Goal: Navigation & Orientation: Find specific page/section

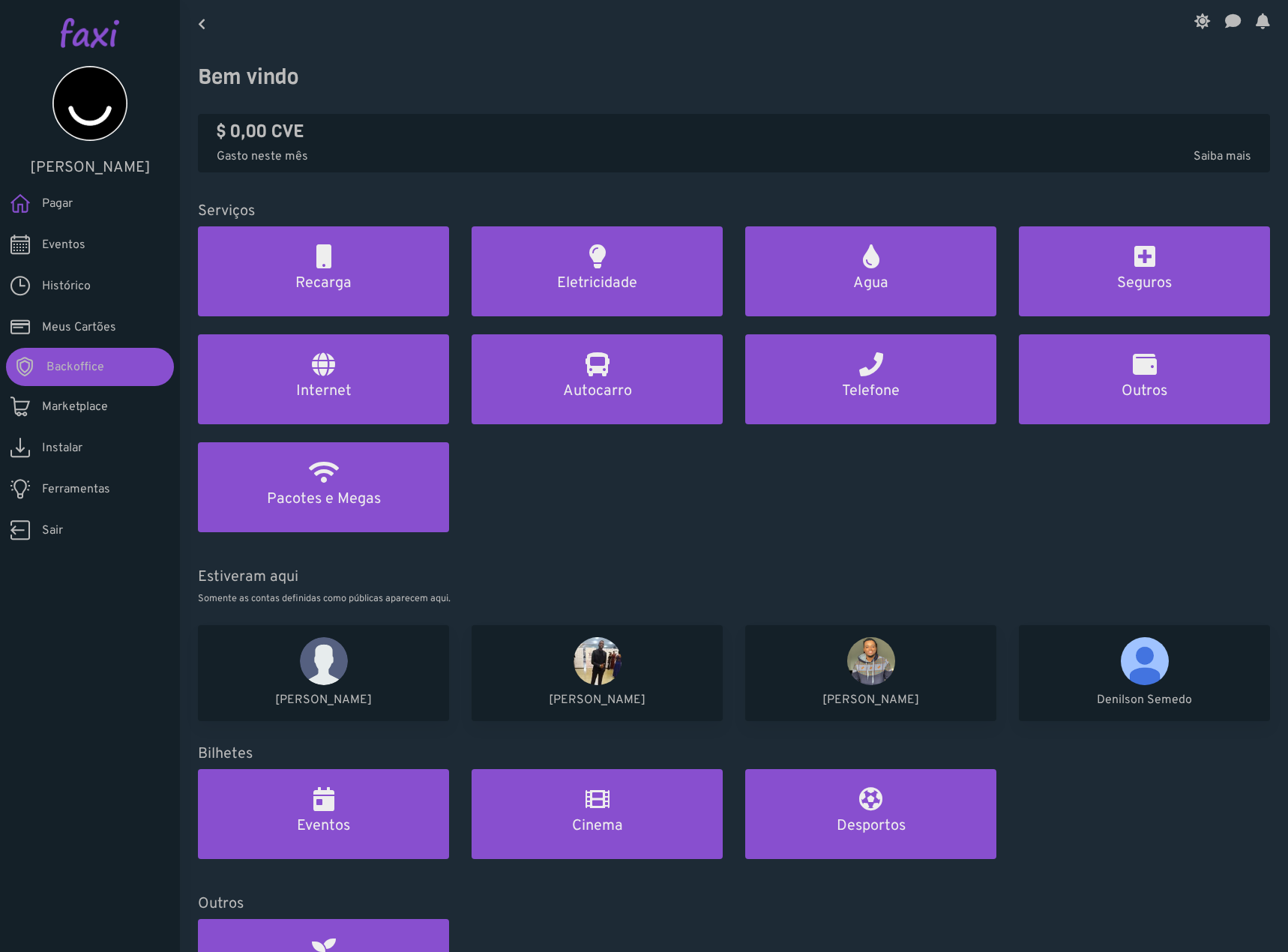
drag, startPoint x: 469, startPoint y: 176, endPoint x: 188, endPoint y: 202, distance: 282.2
drag, startPoint x: 188, startPoint y: 202, endPoint x: 737, endPoint y: 188, distance: 549.2
drag, startPoint x: 737, startPoint y: 188, endPoint x: 467, endPoint y: 192, distance: 270.0
drag, startPoint x: 467, startPoint y: 192, endPoint x: 441, endPoint y: 192, distance: 26.0
drag, startPoint x: 441, startPoint y: 192, endPoint x: 487, endPoint y: 164, distance: 53.9
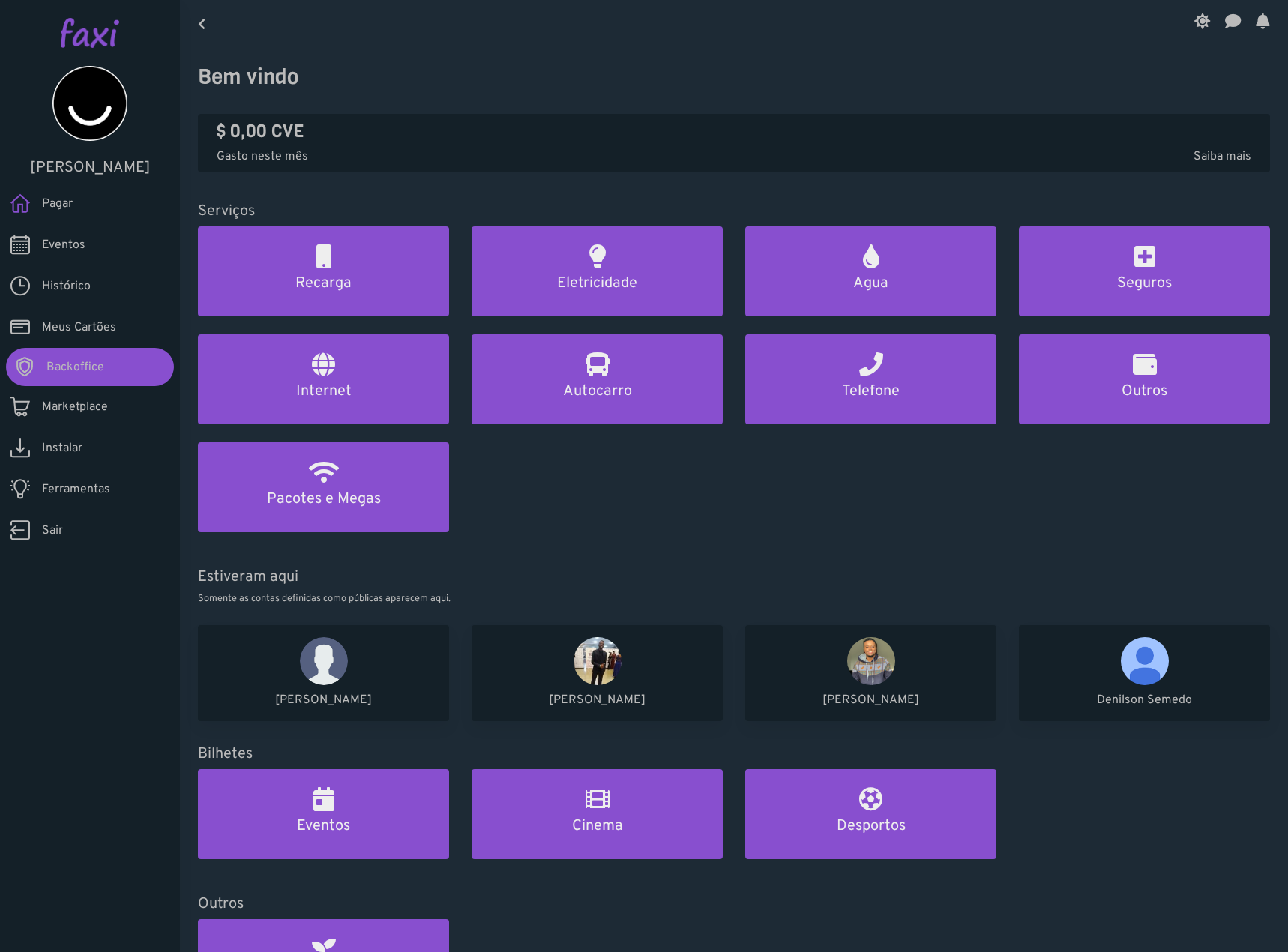
click at [441, 179] on div "Bem vindo $ 0,00 CVE Gasto neste mês Saiba mais Serviços Recarga Eletricidade A…" at bounding box center [734, 648] width 1072 height 1168
drag, startPoint x: 1005, startPoint y: 162, endPoint x: 957, endPoint y: 165, distance: 48.1
click at [957, 165] on p "Gasto neste mês Saiba mais" at bounding box center [734, 156] width 1035 height 18
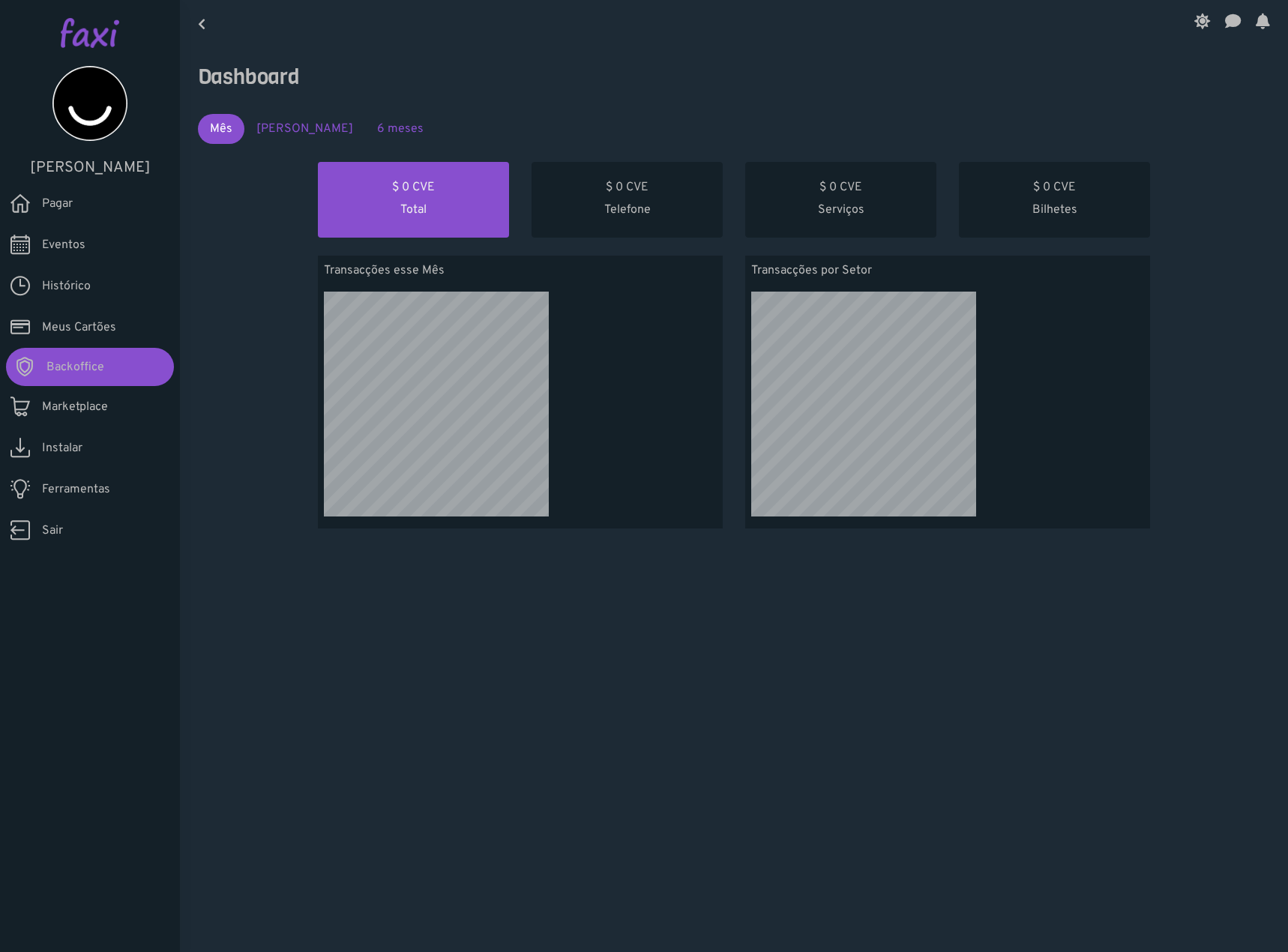
click at [296, 135] on link "Mês Passado" at bounding box center [304, 129] width 121 height 30
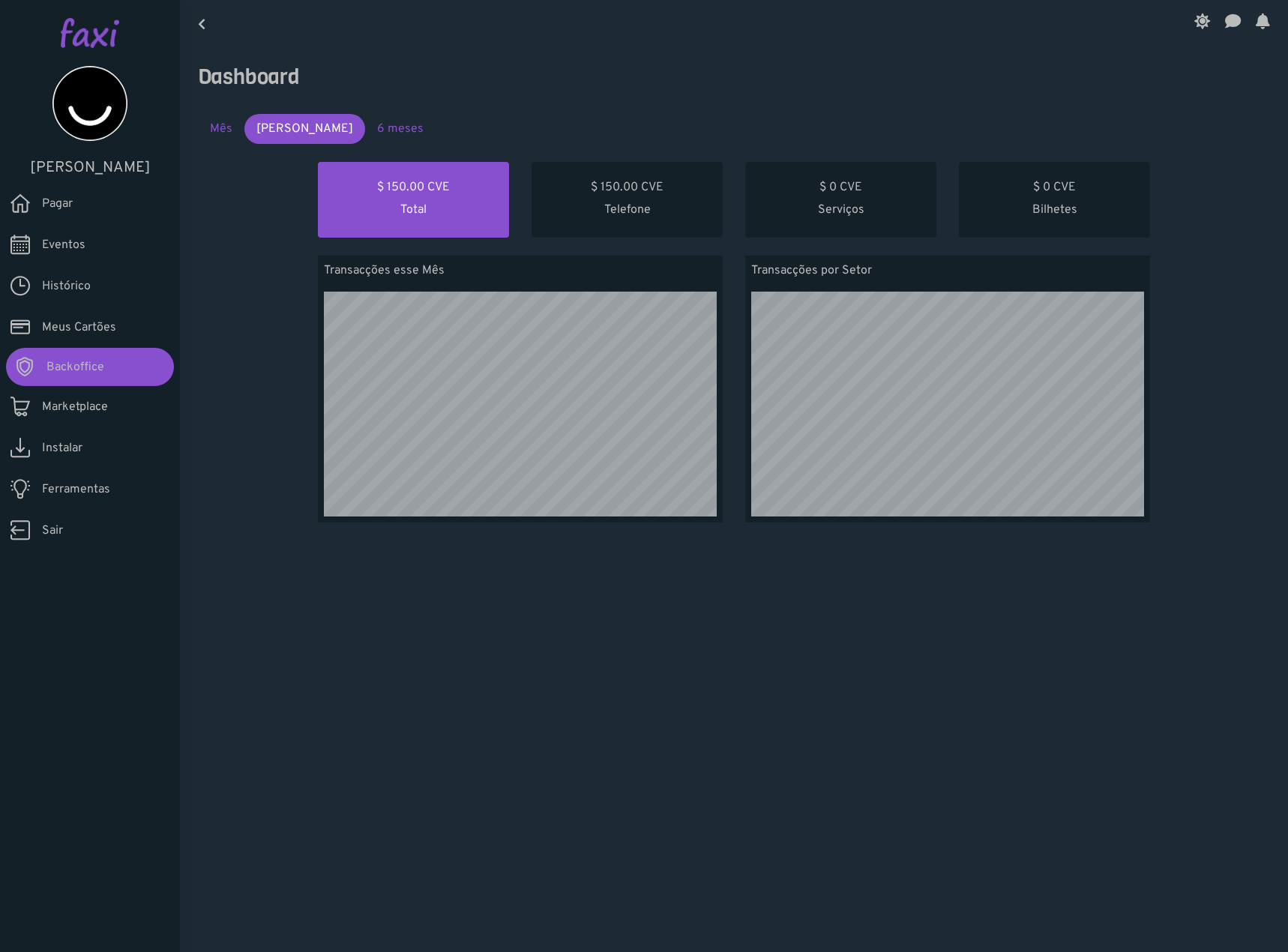
scroll to position [267, 427]
click at [370, 126] on link "6 meses" at bounding box center [400, 129] width 70 height 30
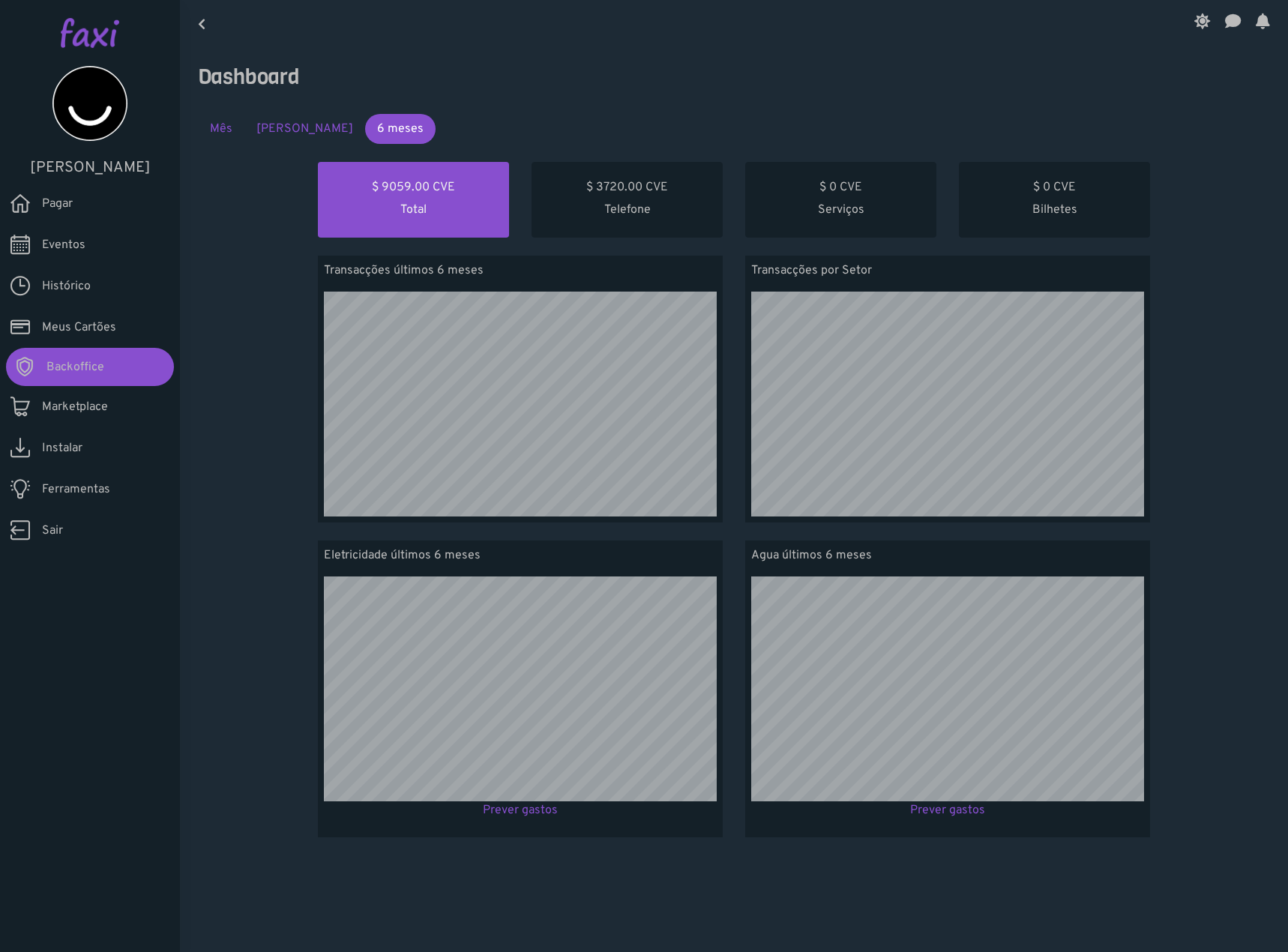
scroll to position [297, 427]
click at [503, 816] on link "Prever gastos" at bounding box center [521, 810] width 75 height 15
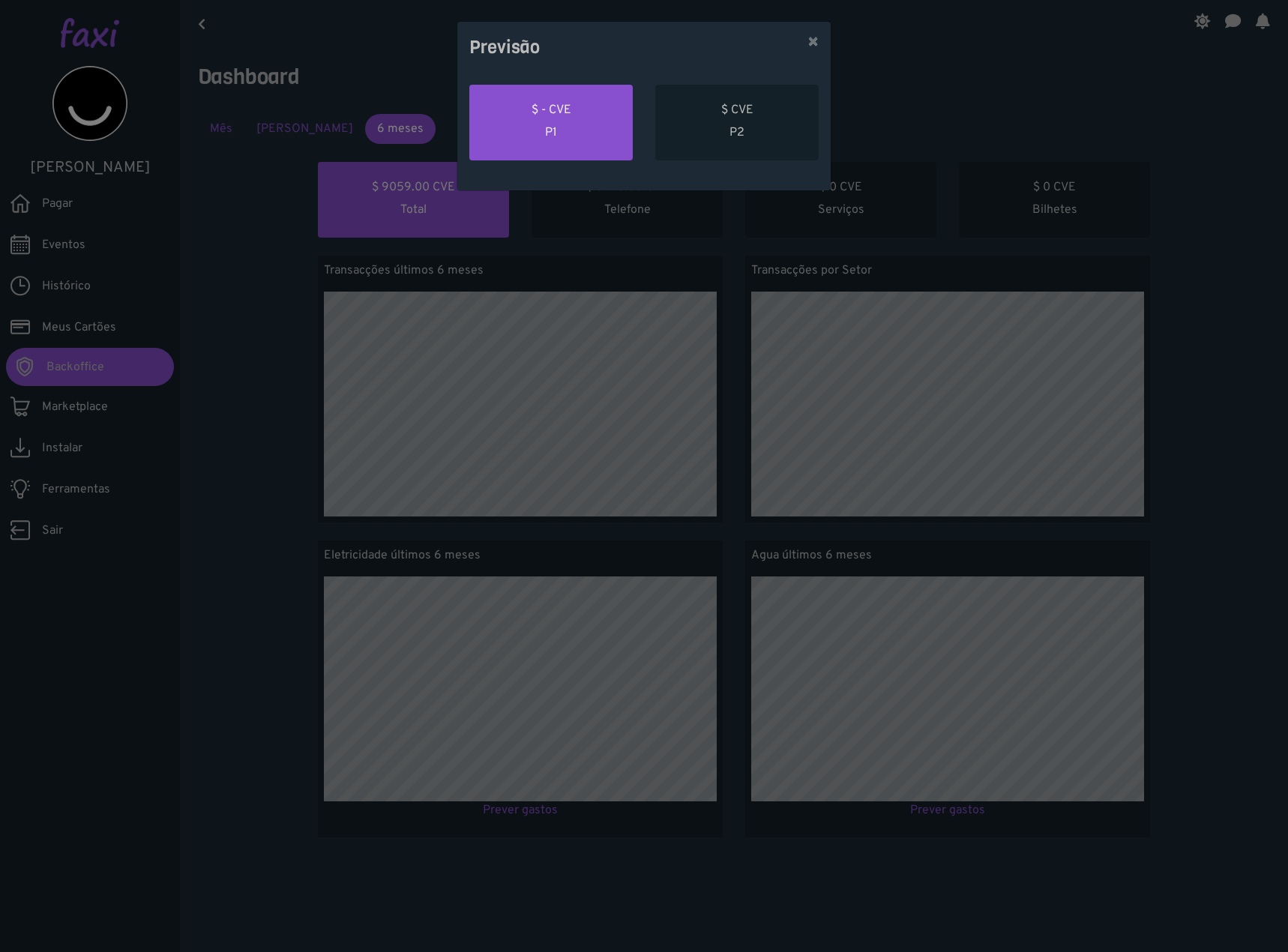
click at [286, 589] on div "Previsão × $ - CVE P1 $ CVE P2" at bounding box center [644, 476] width 1288 height 952
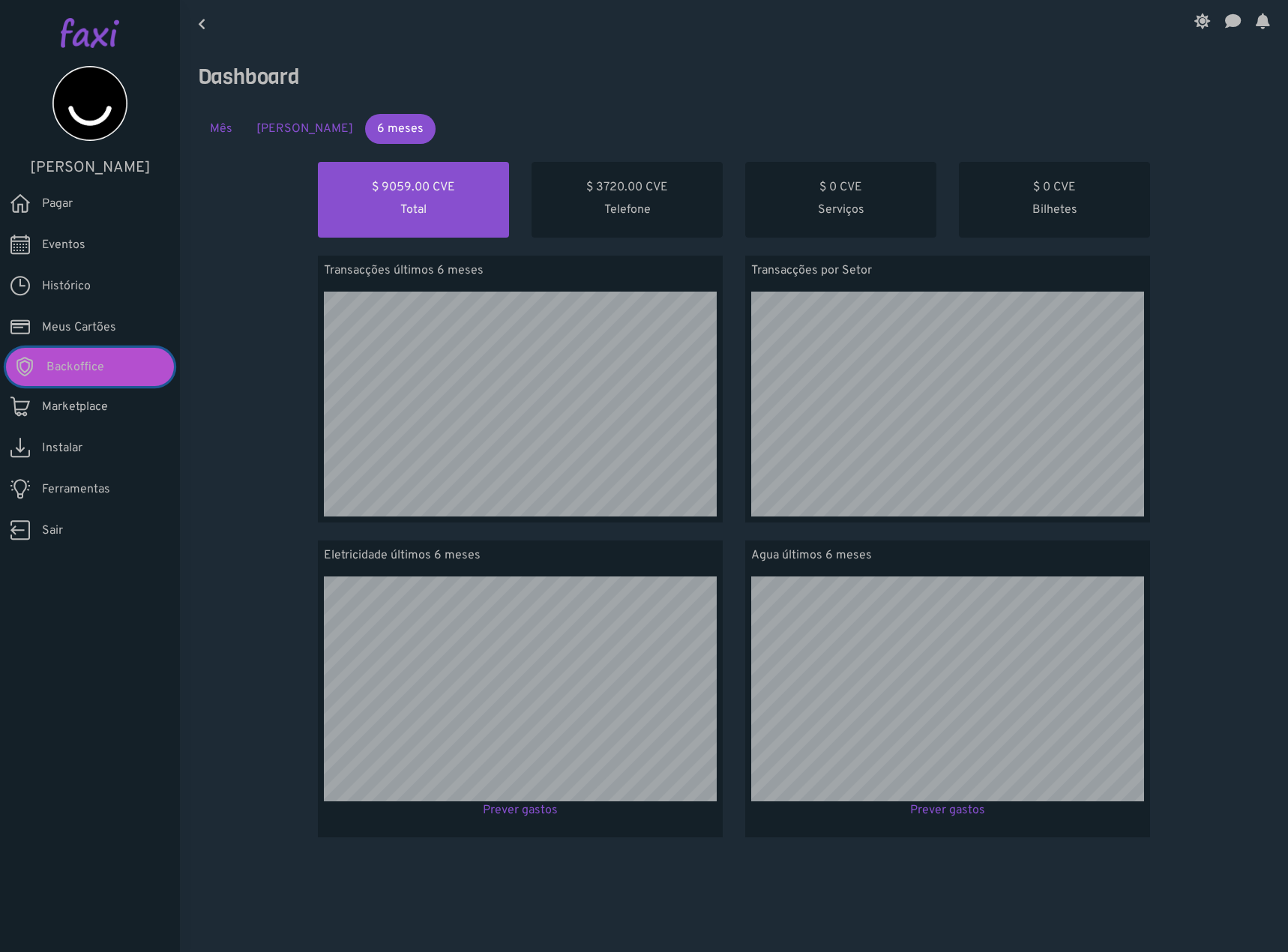
click at [114, 374] on link "Backoffice" at bounding box center [90, 366] width 168 height 38
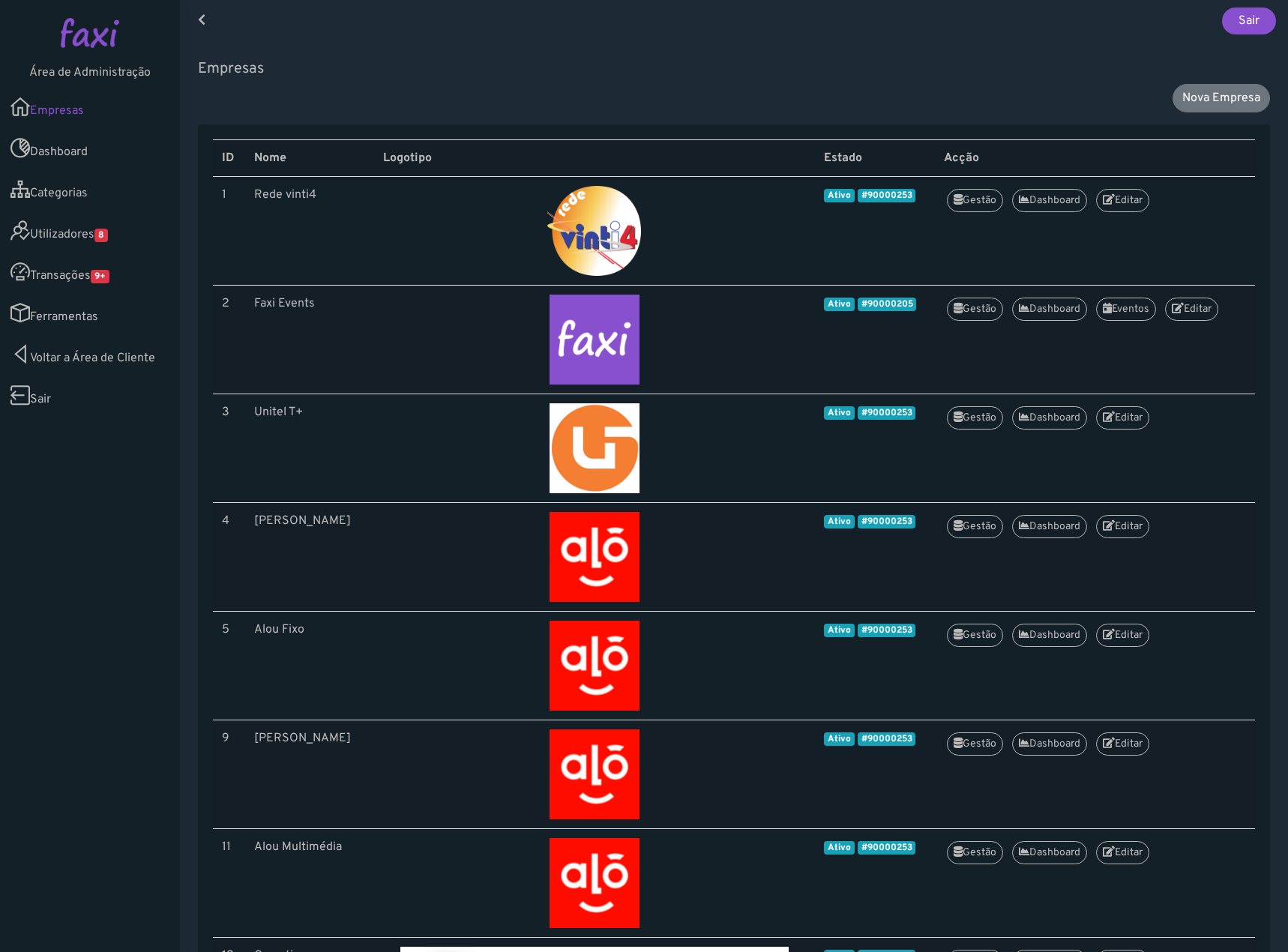
click at [128, 242] on link "Utilizadores 8" at bounding box center [90, 231] width 179 height 41
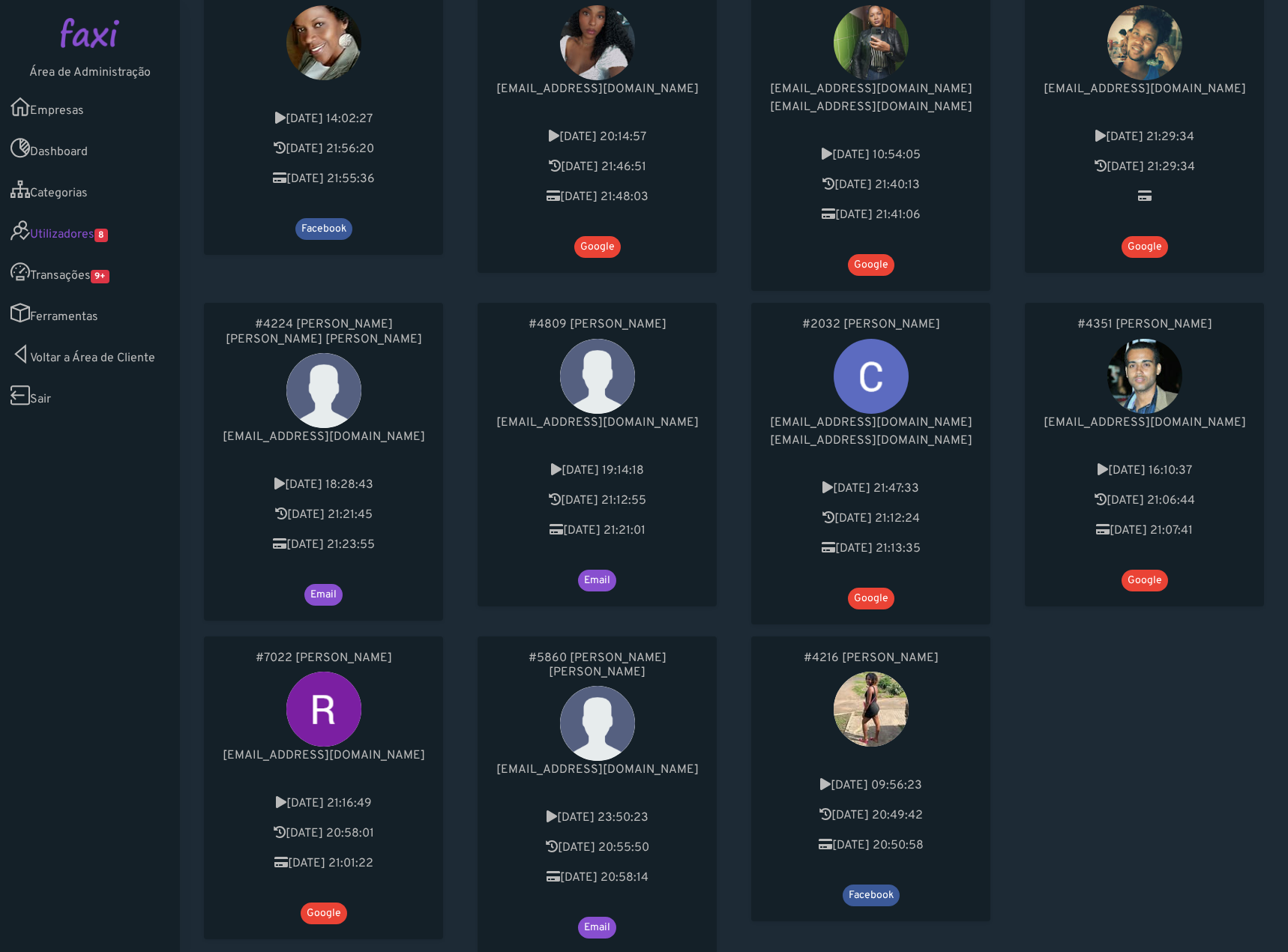
scroll to position [675, 0]
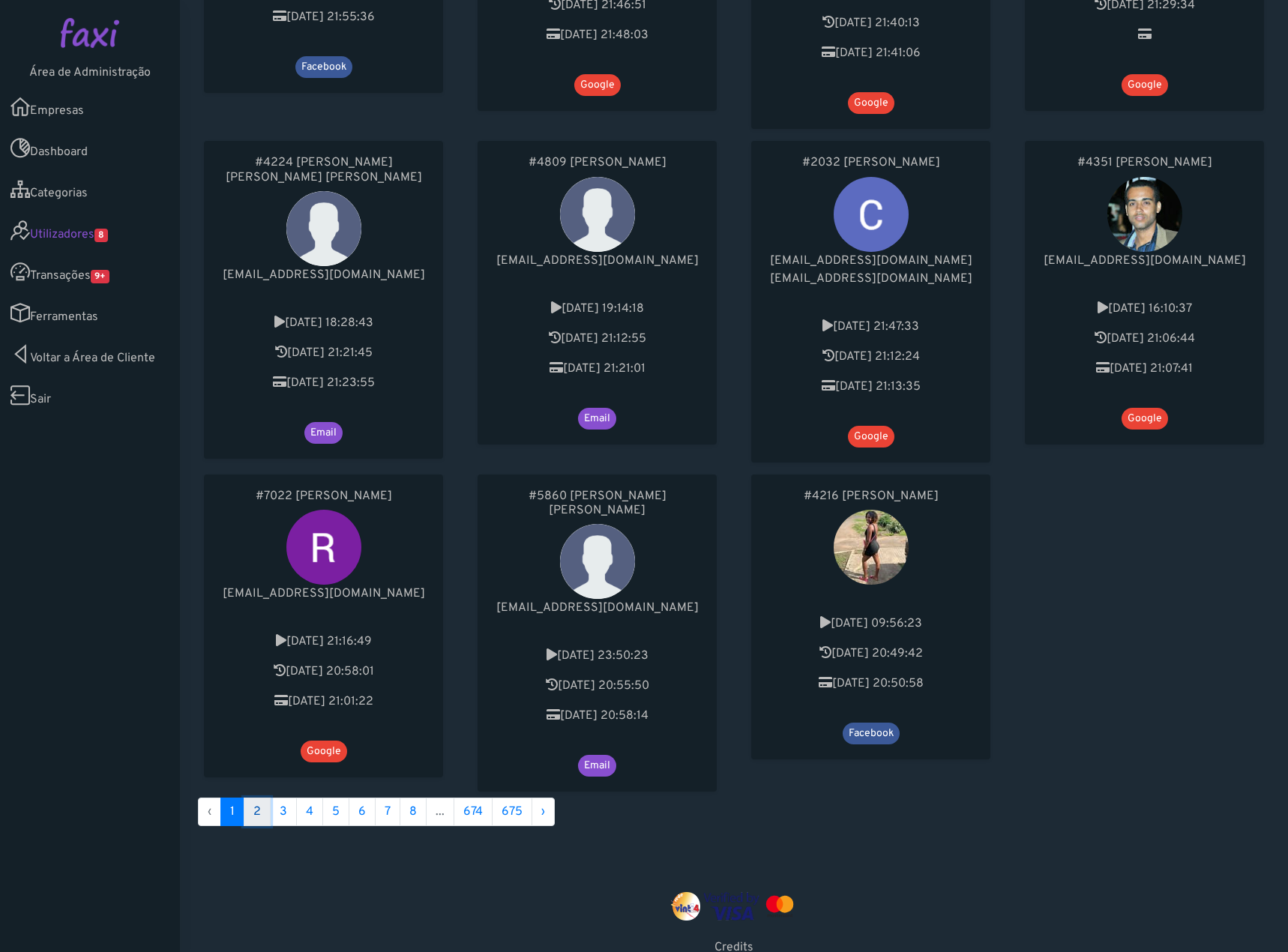
click at [250, 797] on link "2" at bounding box center [257, 811] width 27 height 28
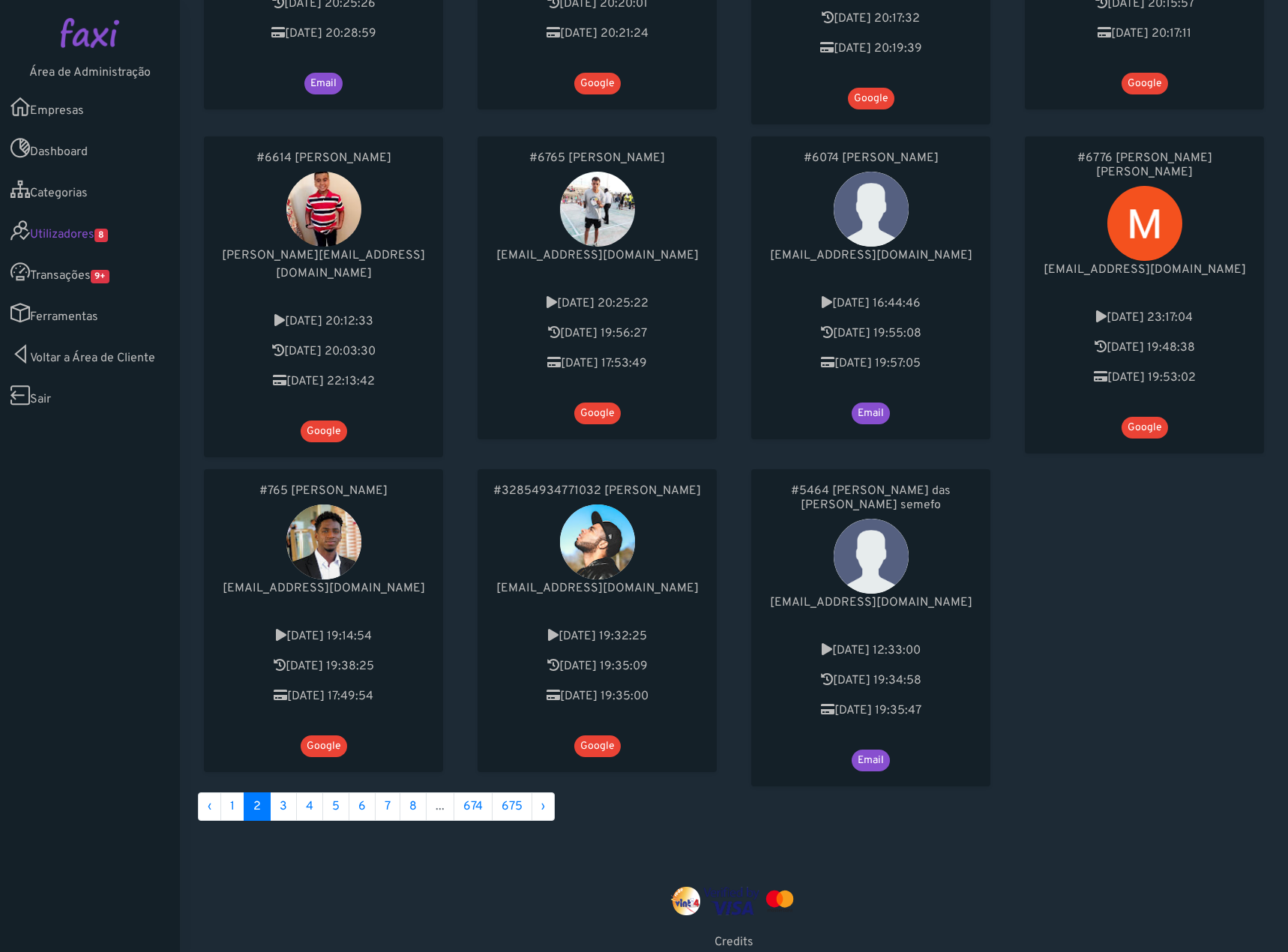
scroll to position [675, 0]
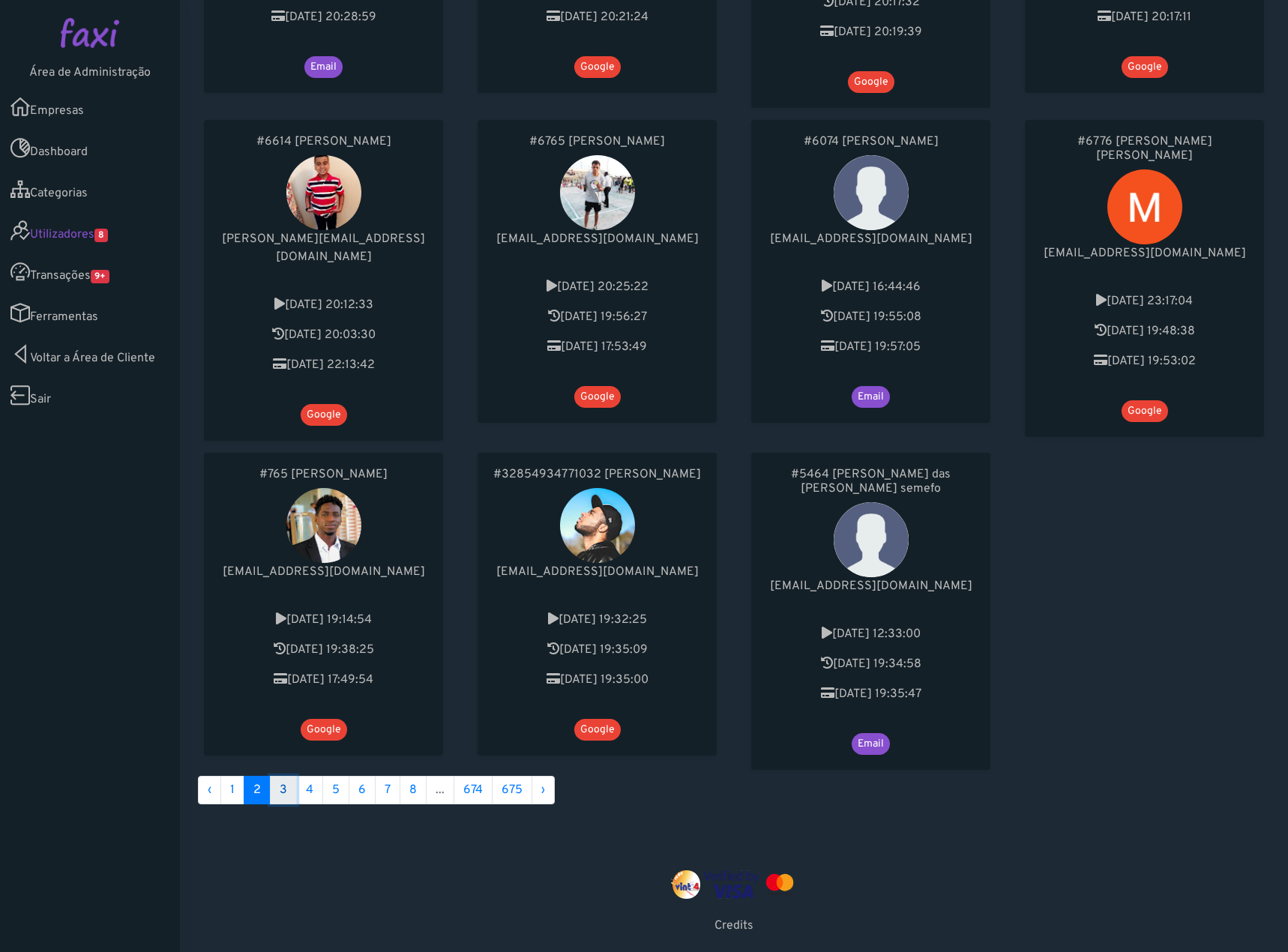
click at [293, 775] on link "3" at bounding box center [283, 789] width 27 height 28
click at [291, 775] on link "3" at bounding box center [283, 789] width 27 height 28
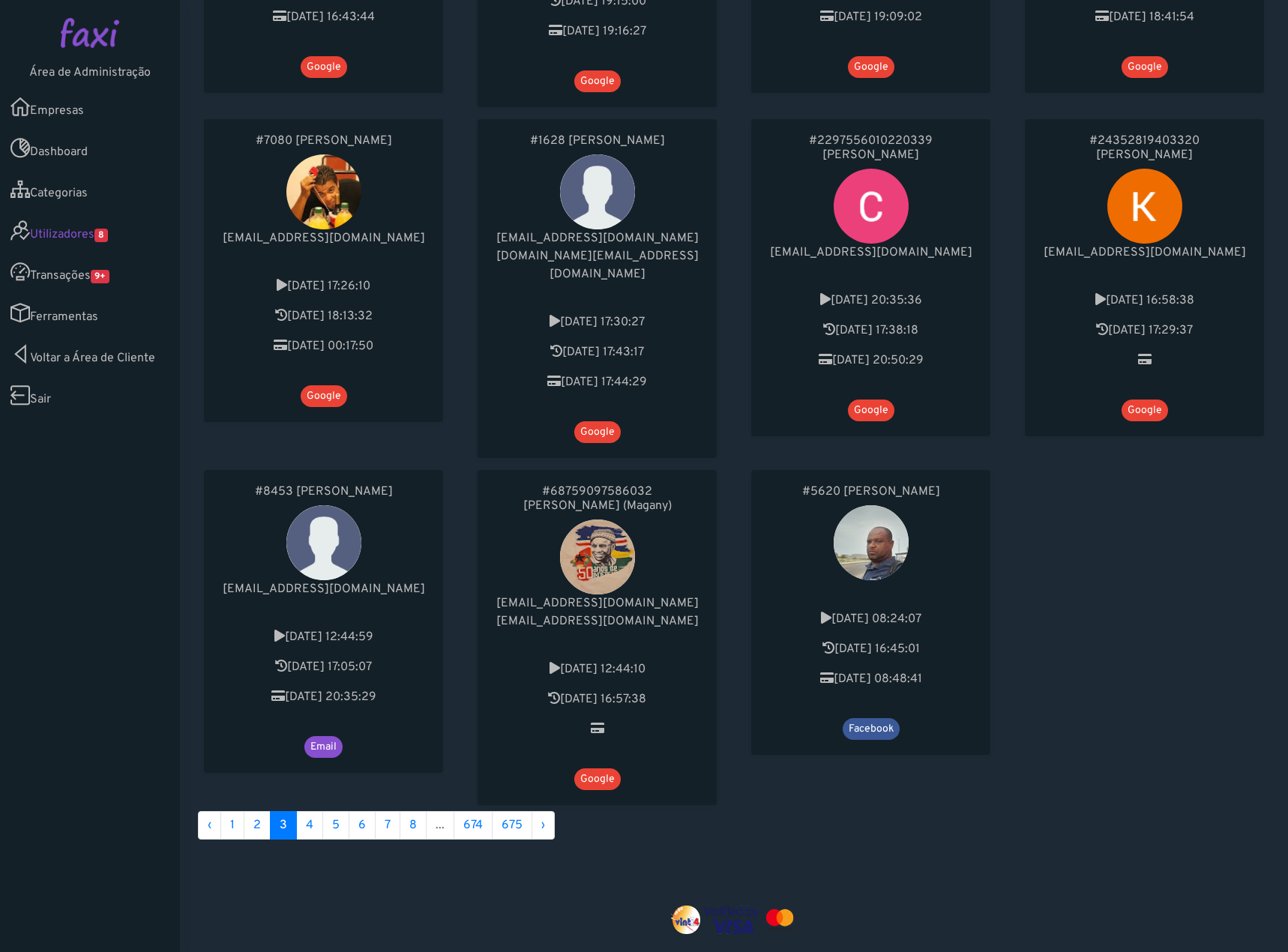
scroll to position [675, 0]
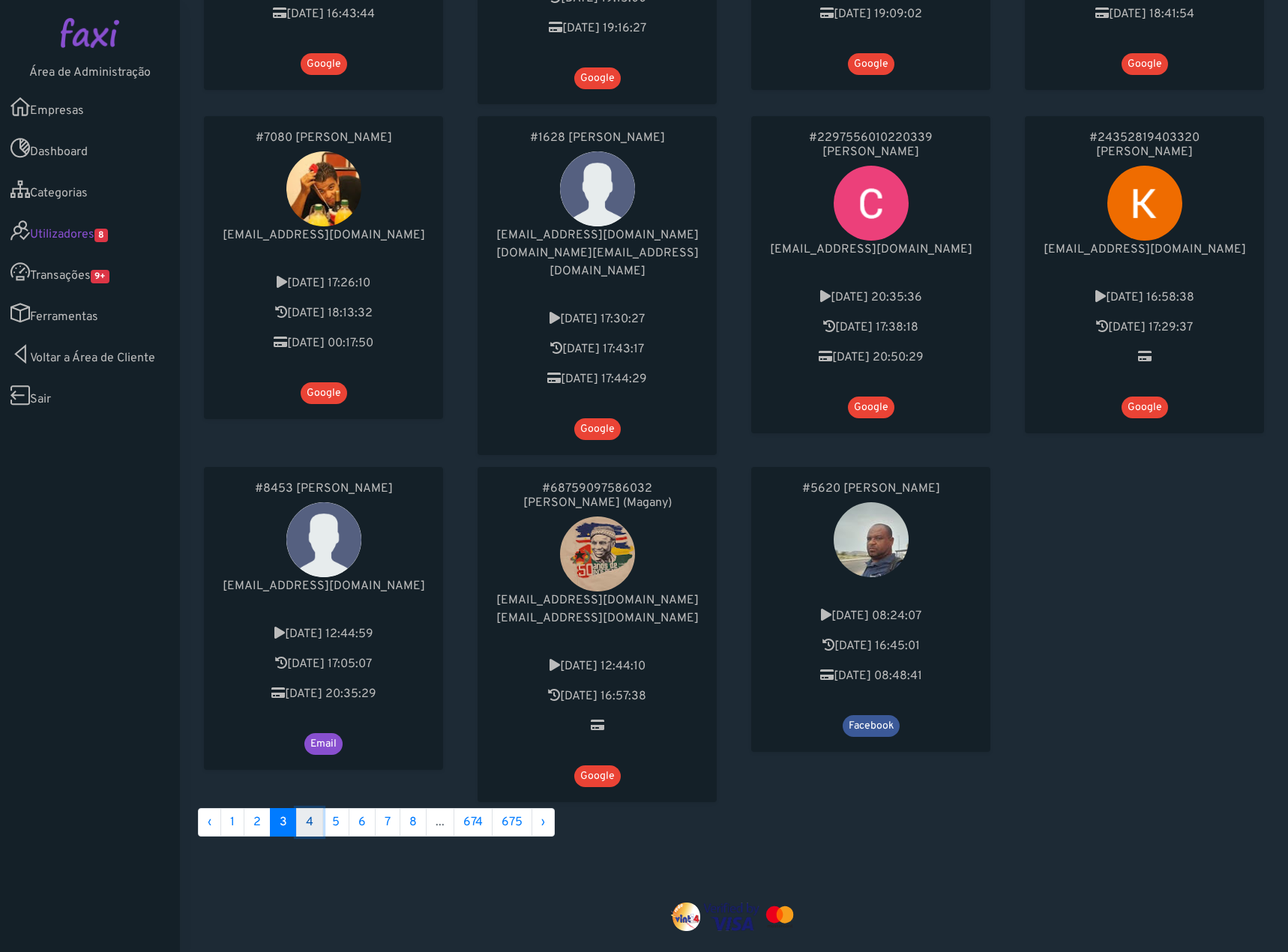
click at [311, 808] on link "4" at bounding box center [309, 822] width 27 height 28
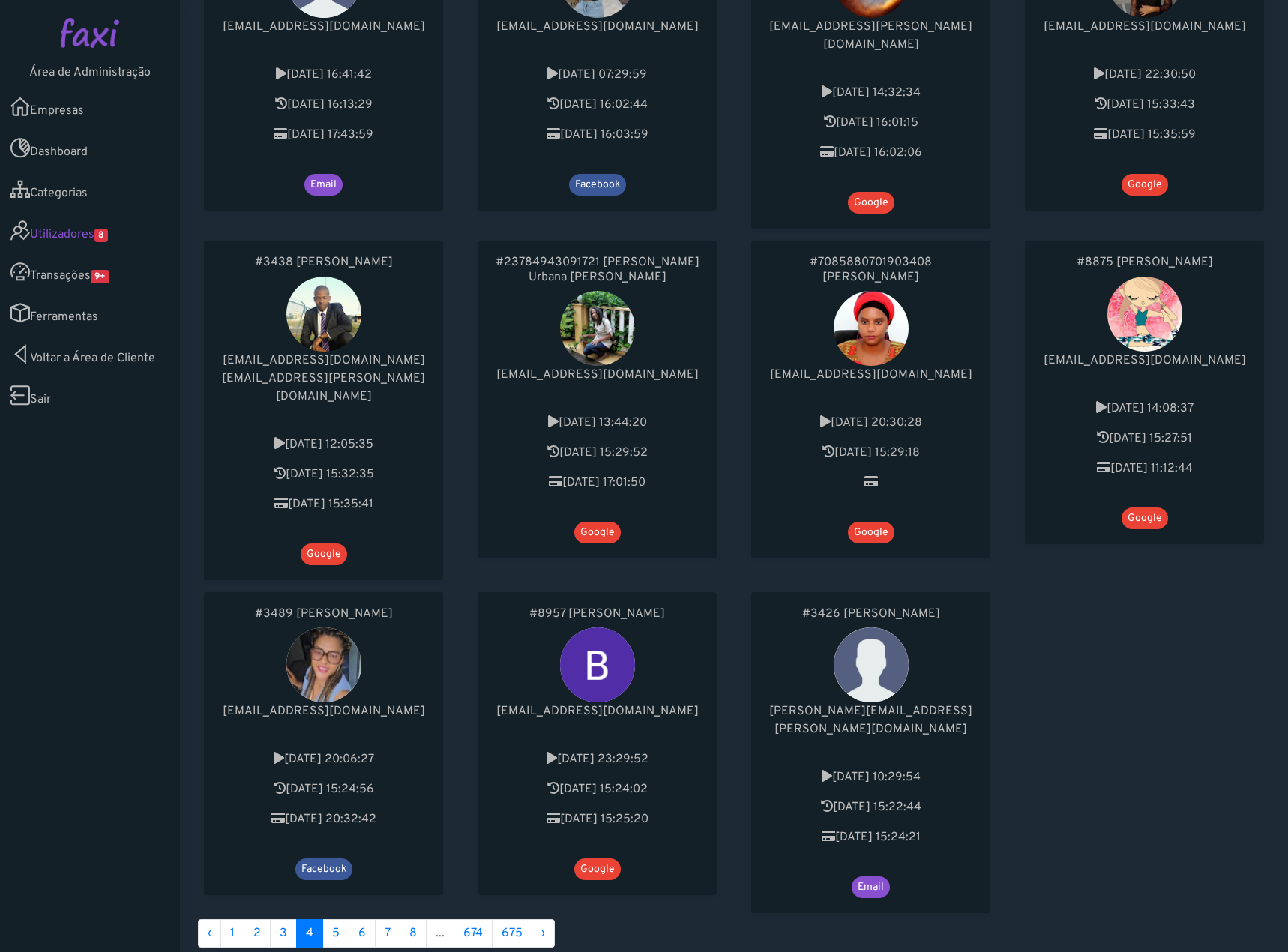
scroll to position [727, 0]
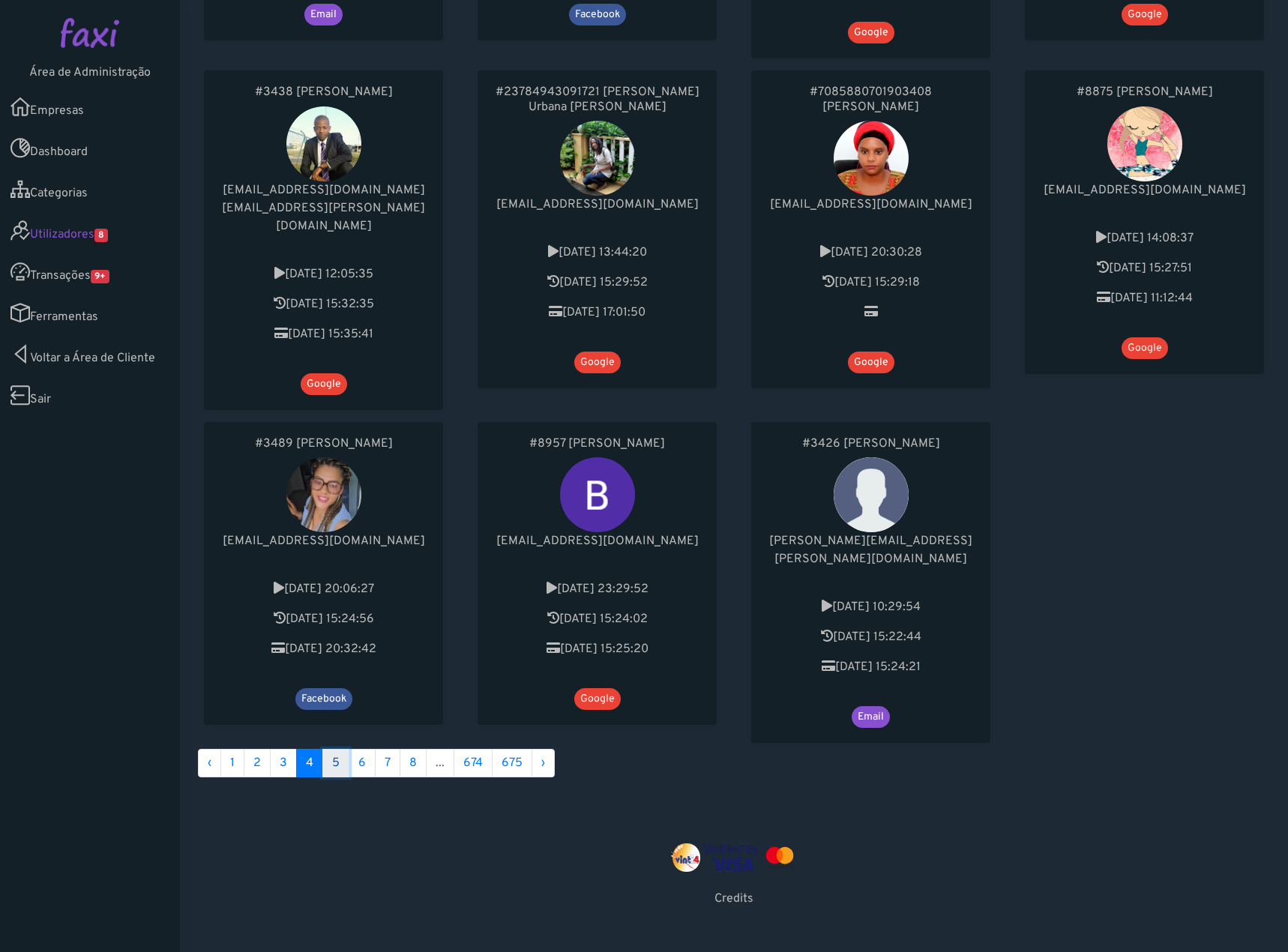
click at [338, 748] on link "5" at bounding box center [336, 762] width 27 height 28
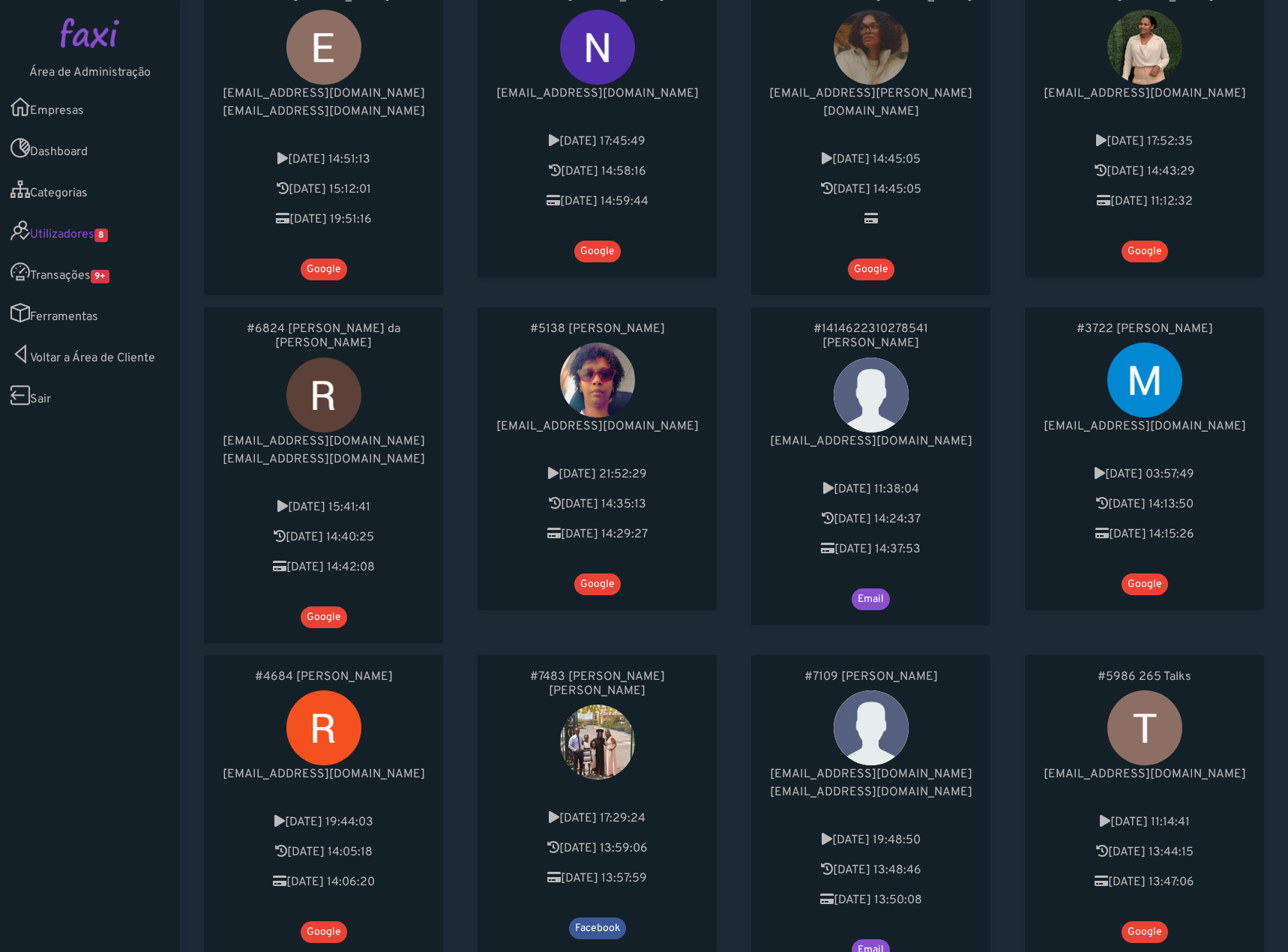
scroll to position [600, 0]
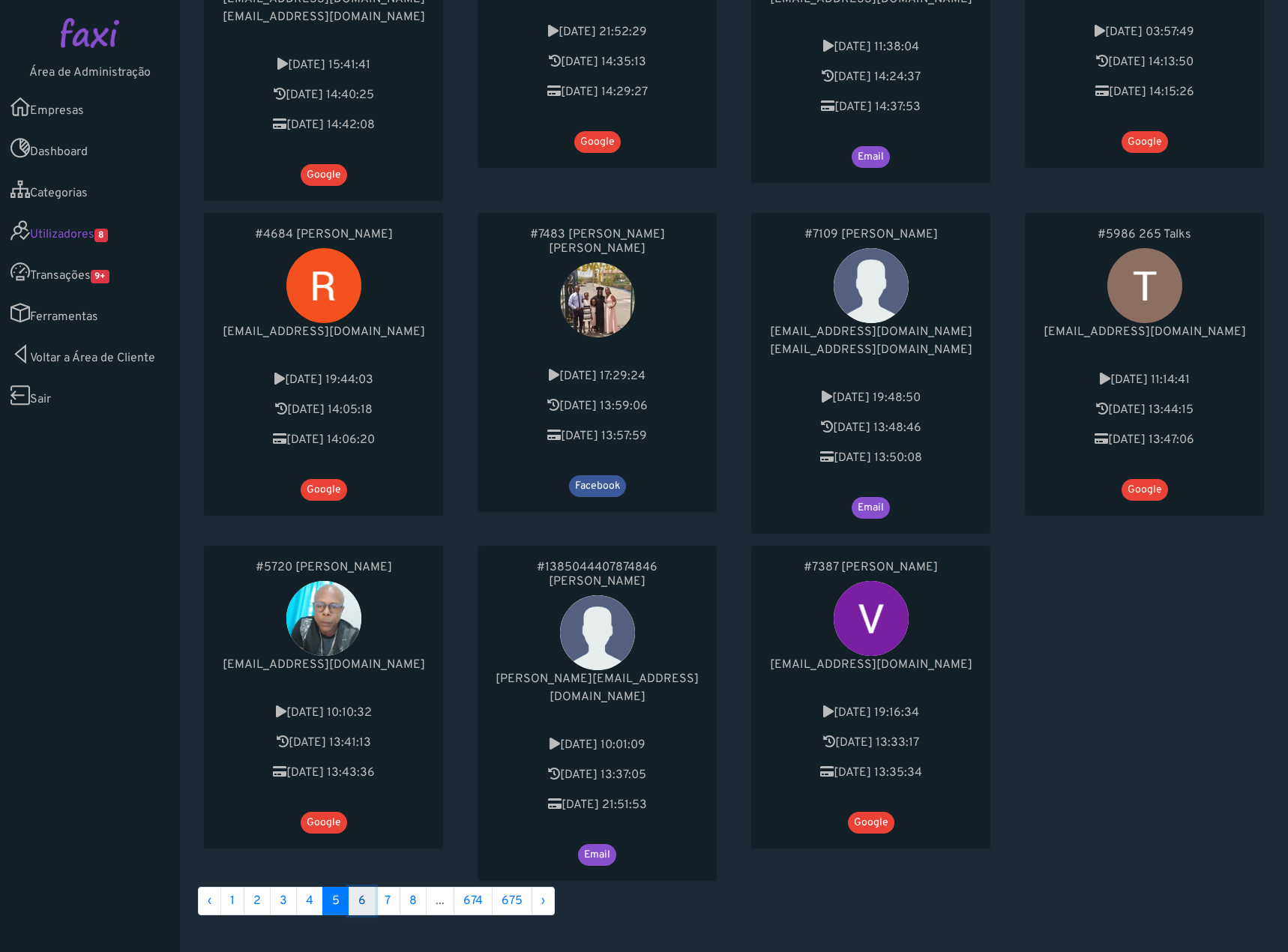
click at [357, 887] on link "6" at bounding box center [362, 901] width 27 height 28
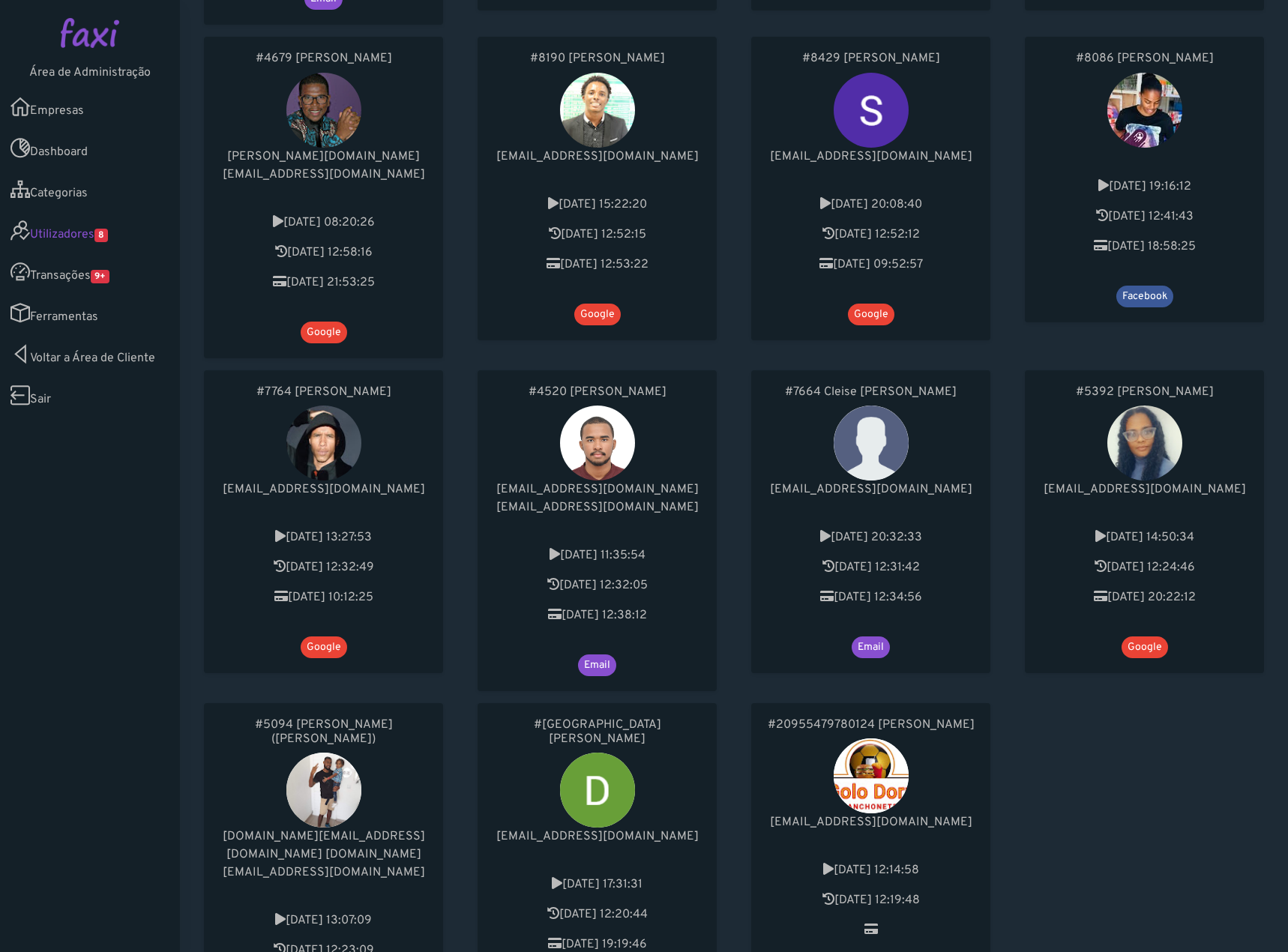
scroll to position [600, 0]
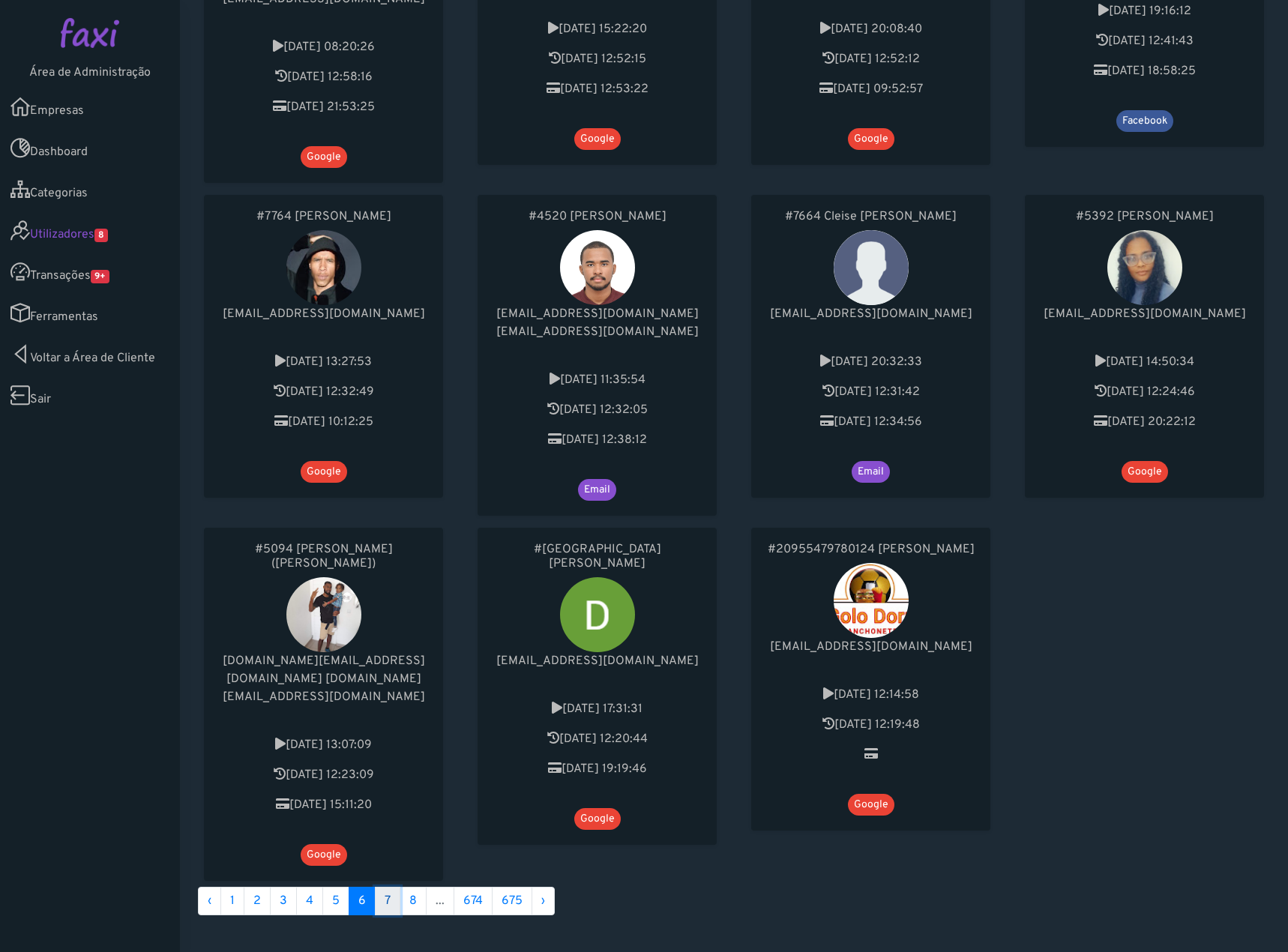
click at [385, 887] on link "7" at bounding box center [387, 901] width 25 height 28
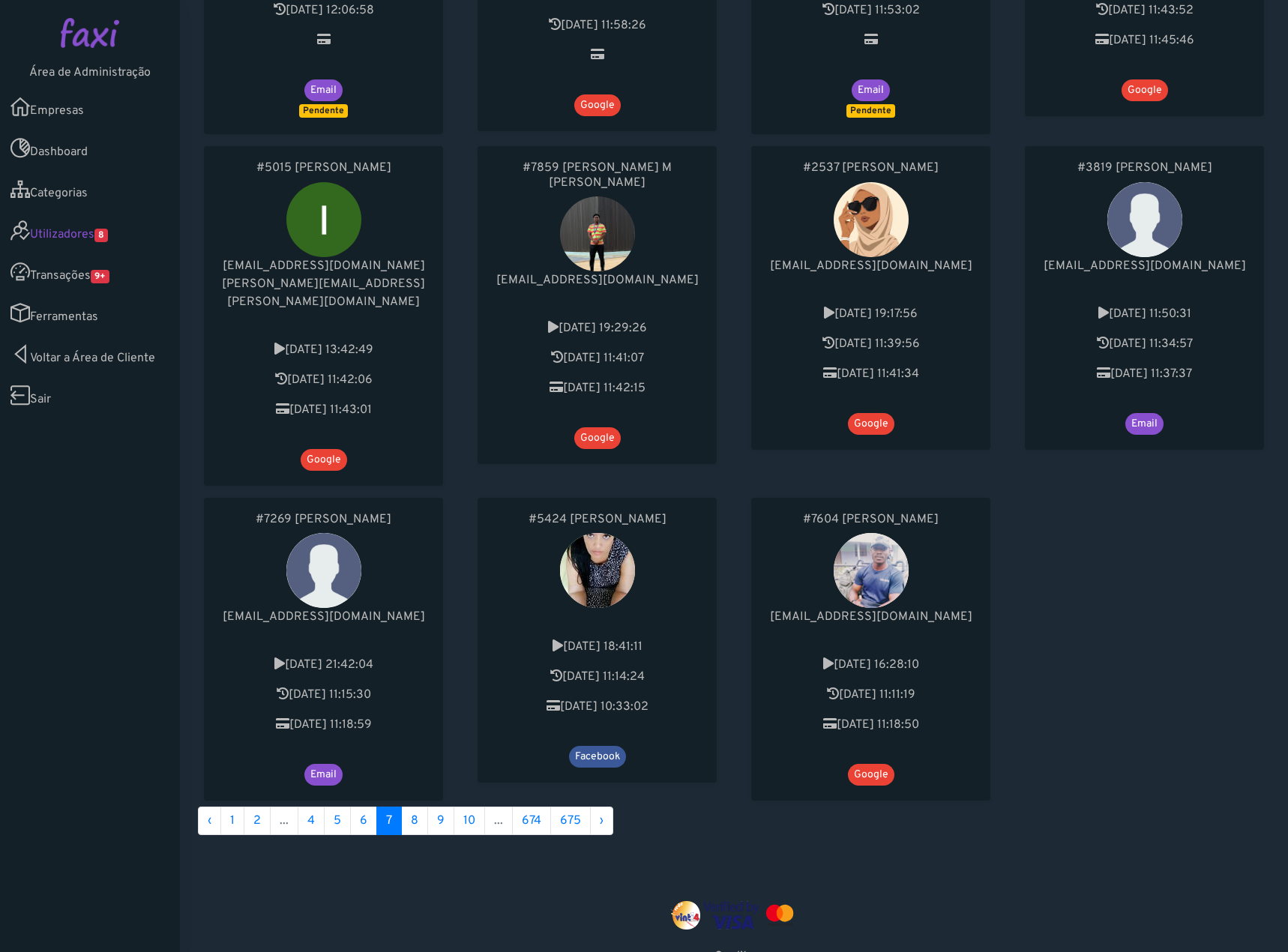
scroll to position [713, 0]
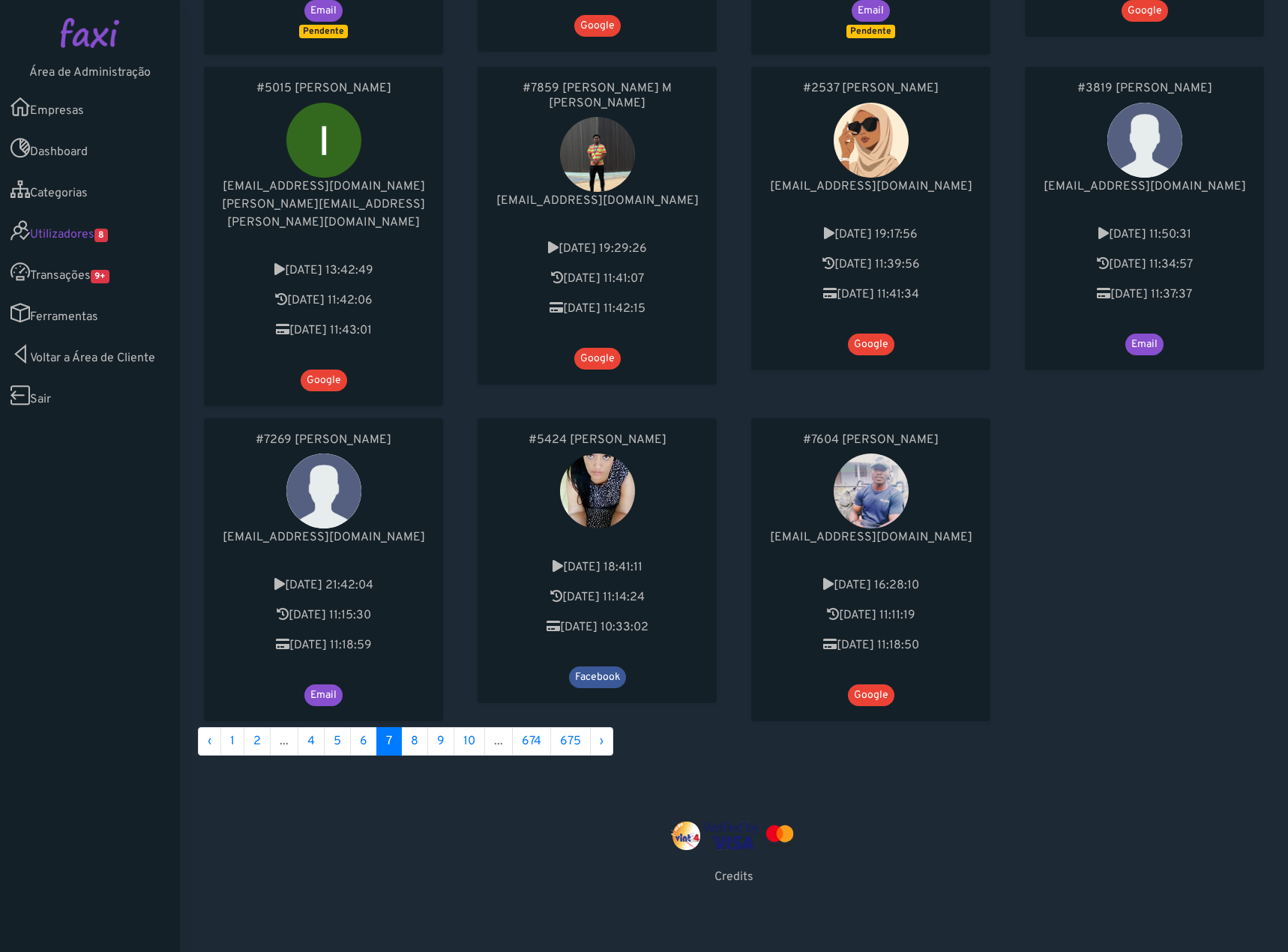
click at [70, 267] on link "Transações 9+" at bounding box center [90, 272] width 179 height 41
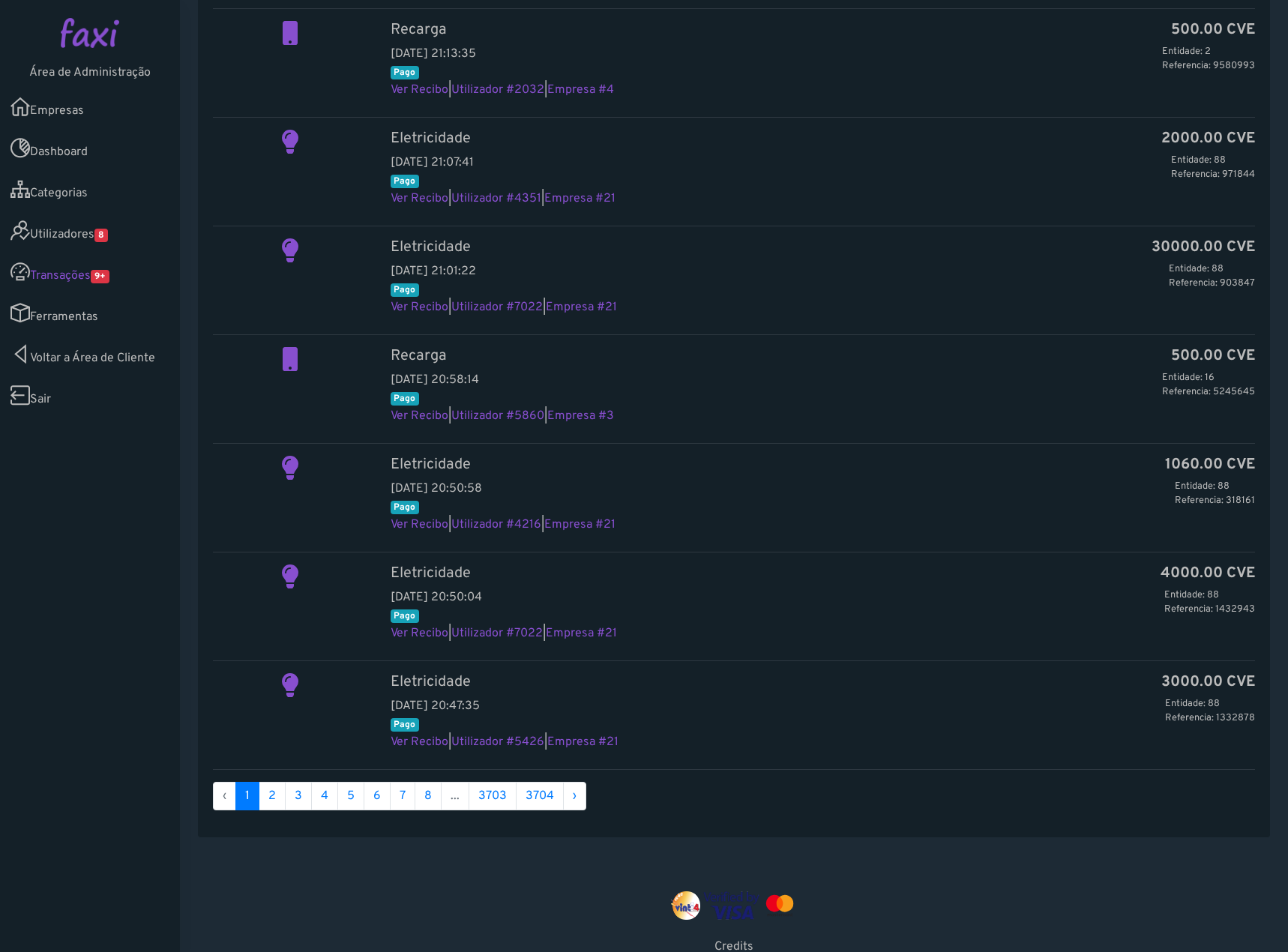
scroll to position [1077, 0]
